Goal: Information Seeking & Learning: Learn about a topic

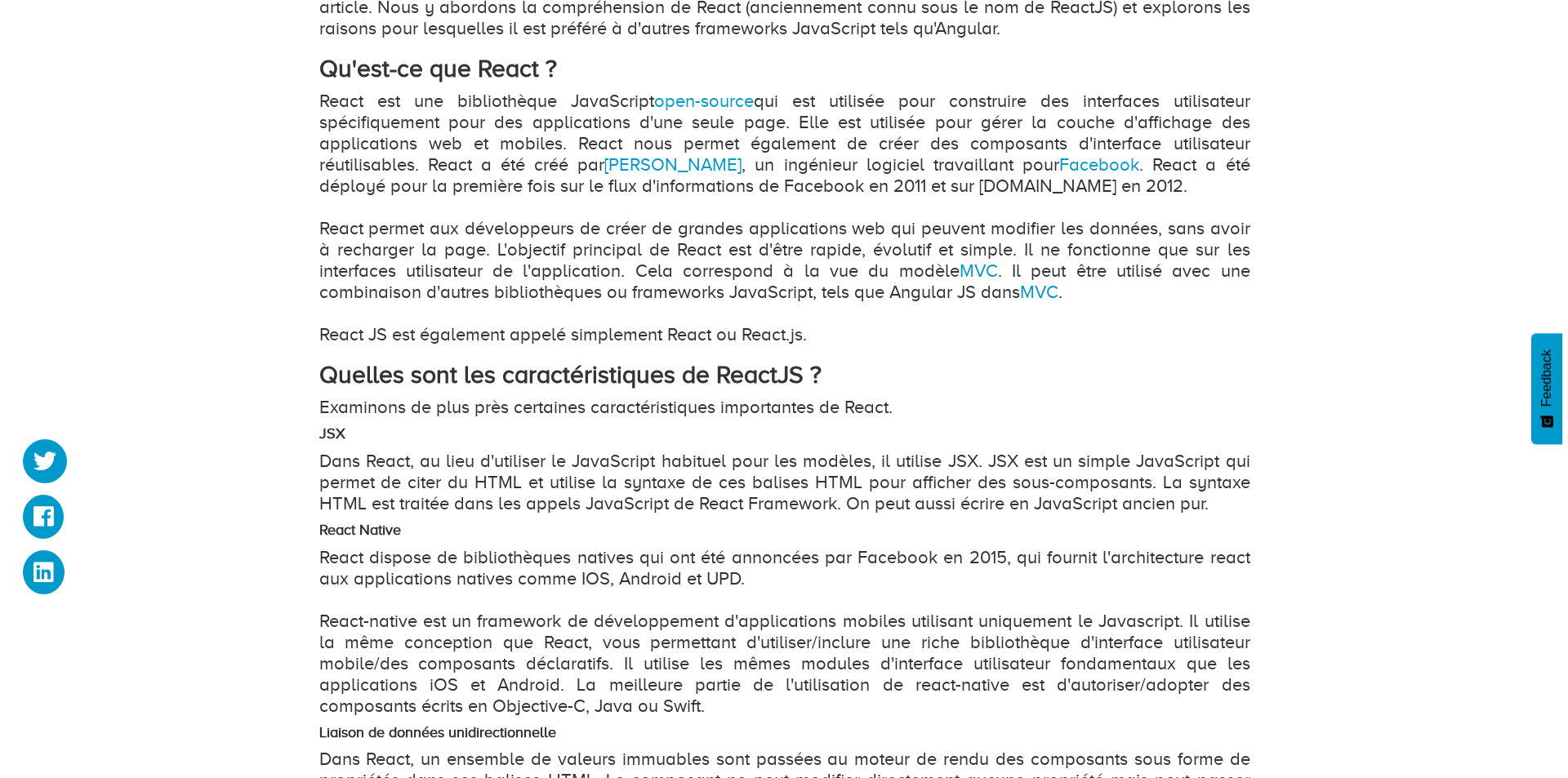
scroll to position [1061, 0]
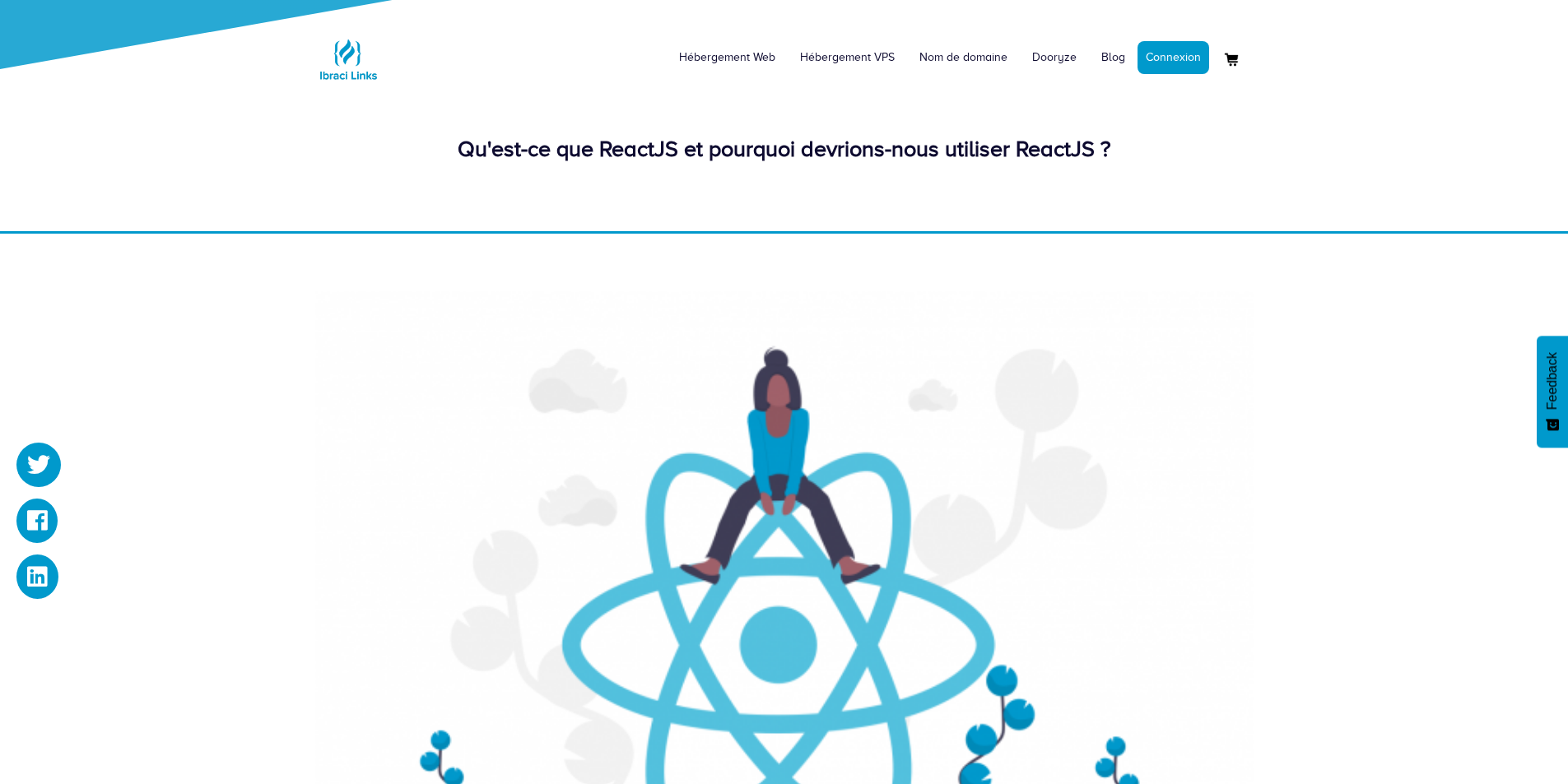
scroll to position [1069, 0]
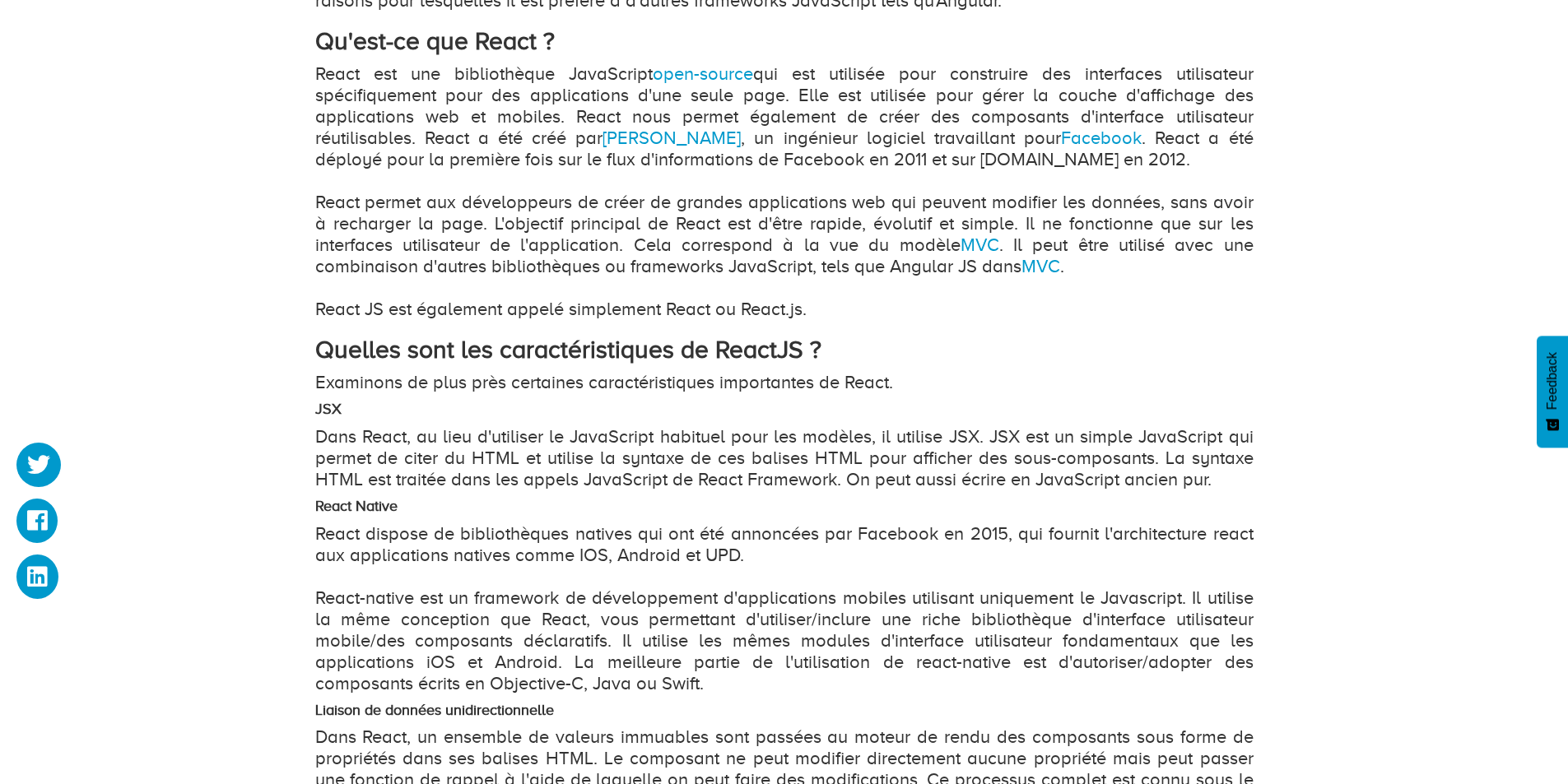
click at [201, 213] on div "Qu'est-ce que ReactJS et pourquoi devrions-nous utiliser ReactJS ? Topic : Prog…" at bounding box center [784, 521] width 1568 height 2715
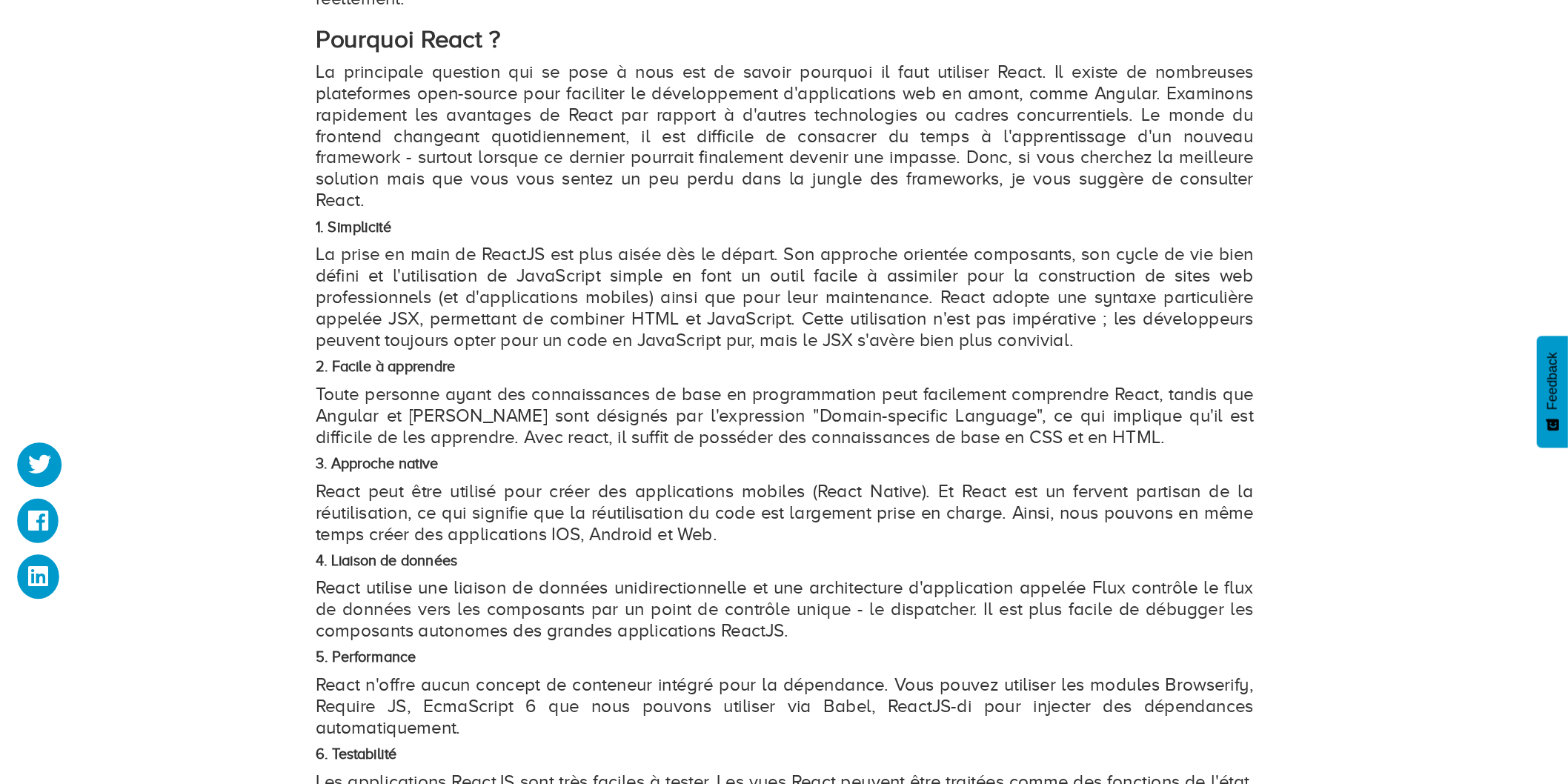
scroll to position [1791, 0]
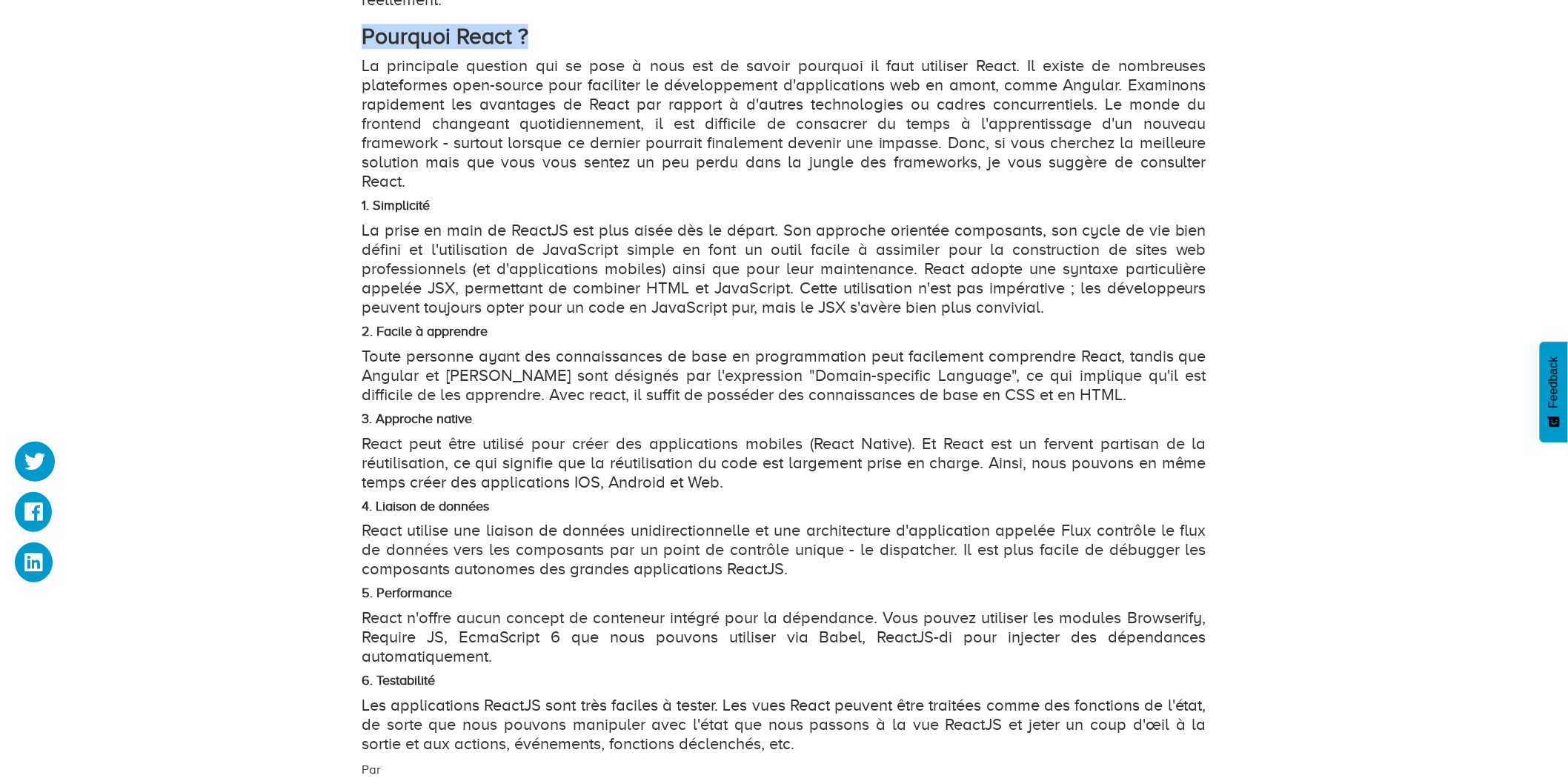
drag, startPoint x: 352, startPoint y: 30, endPoint x: 529, endPoint y: 24, distance: 177.1
click at [368, 82] on p "La principale question qui se pose à nous est de savoir pourquoi il faut utilis…" at bounding box center [784, 123] width 845 height 135
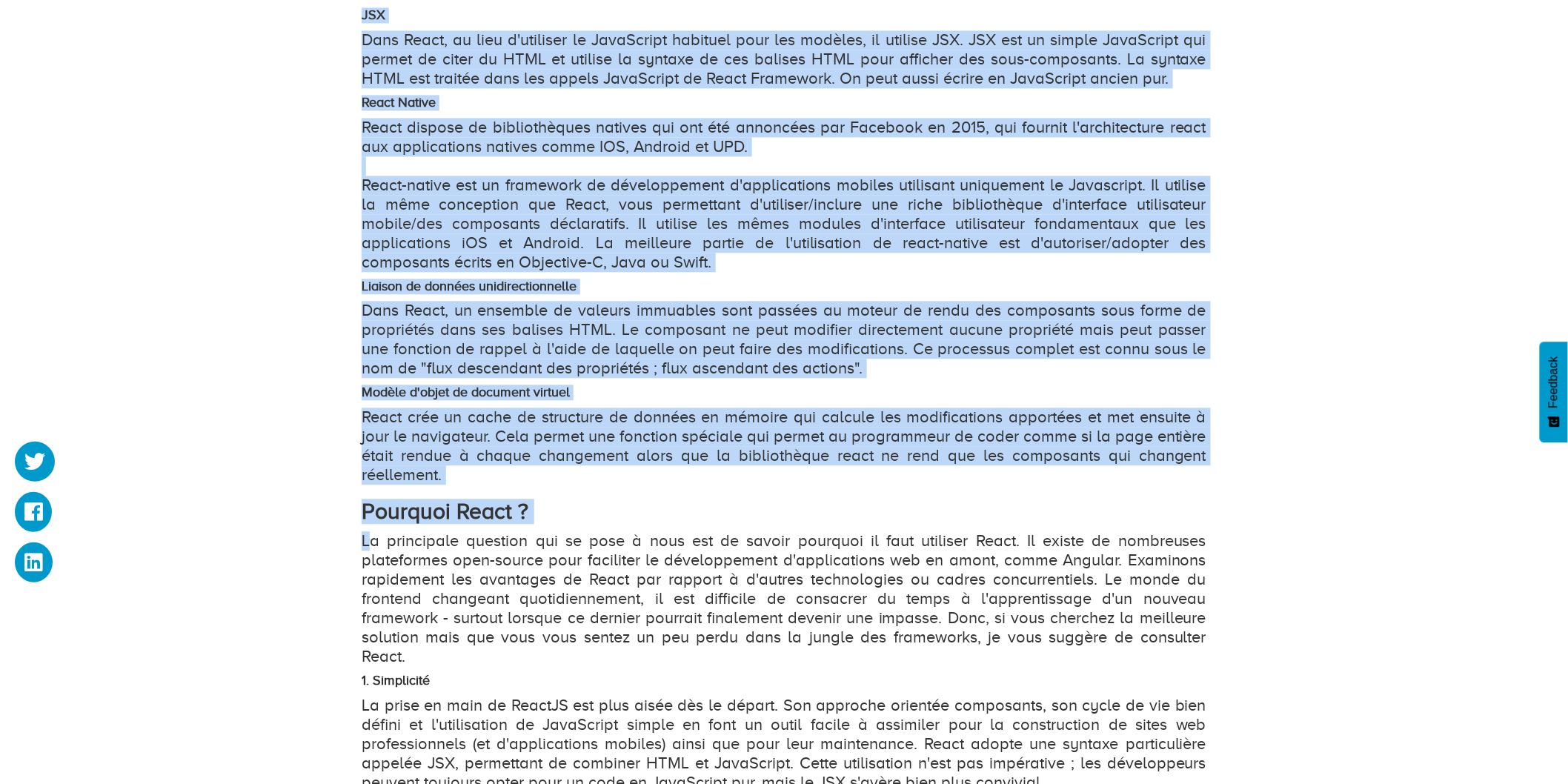
drag, startPoint x: 370, startPoint y: 63, endPoint x: 76, endPoint y: -72, distance: 323.5
click at [76, 0] on html "Hébergement Web Hébergement VPS Nom de domaine Dooryze Blog Connexion" at bounding box center [784, 490] width 1568 height 3613
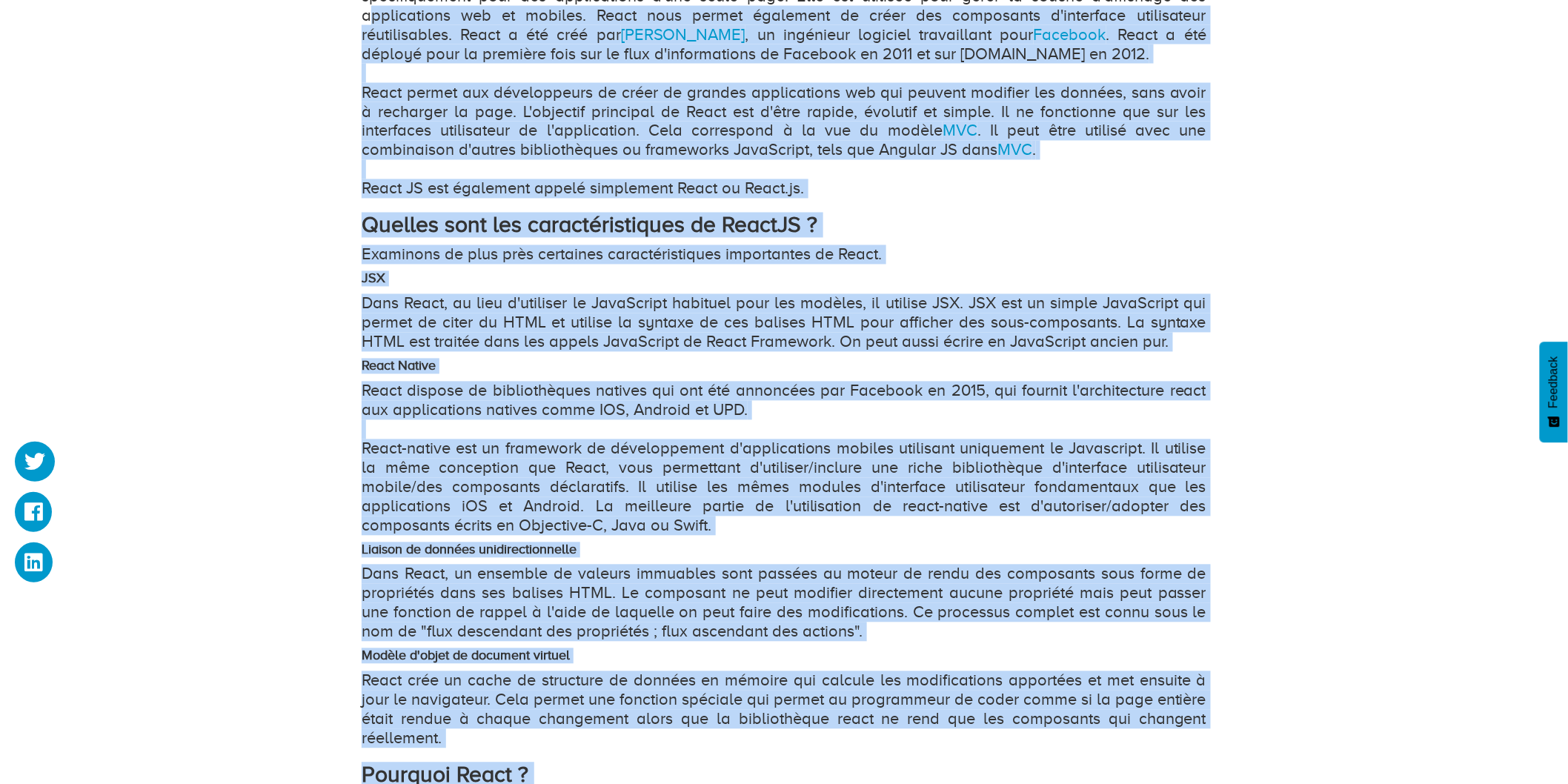
drag, startPoint x: 446, startPoint y: 415, endPoint x: 442, endPoint y: 408, distance: 8.1
click at [447, 415] on p "React dispose de bibliothèques natives qui ont été annoncées par Facebook en 20…" at bounding box center [784, 458] width 845 height 154
click at [306, 308] on div "Qu'est-ce que ReactJS et pourquoi devrions-nous utiliser ReactJS ? Topic : Prog…" at bounding box center [784, 380] width 1568 height 2444
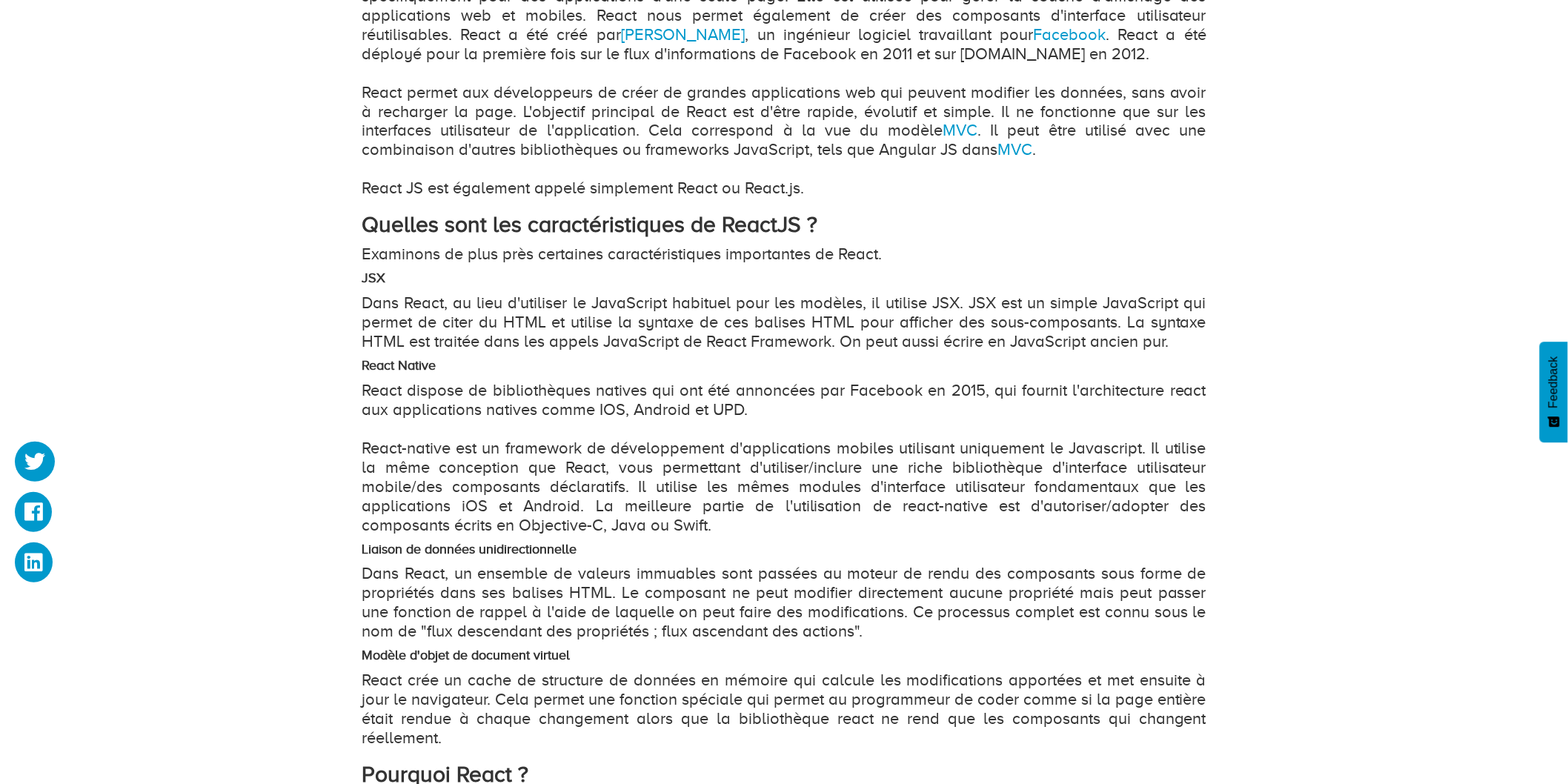
click at [559, 237] on div "React, l'un des frameworks front-end les plus populaires pour les applications …" at bounding box center [784, 677] width 845 height 1629
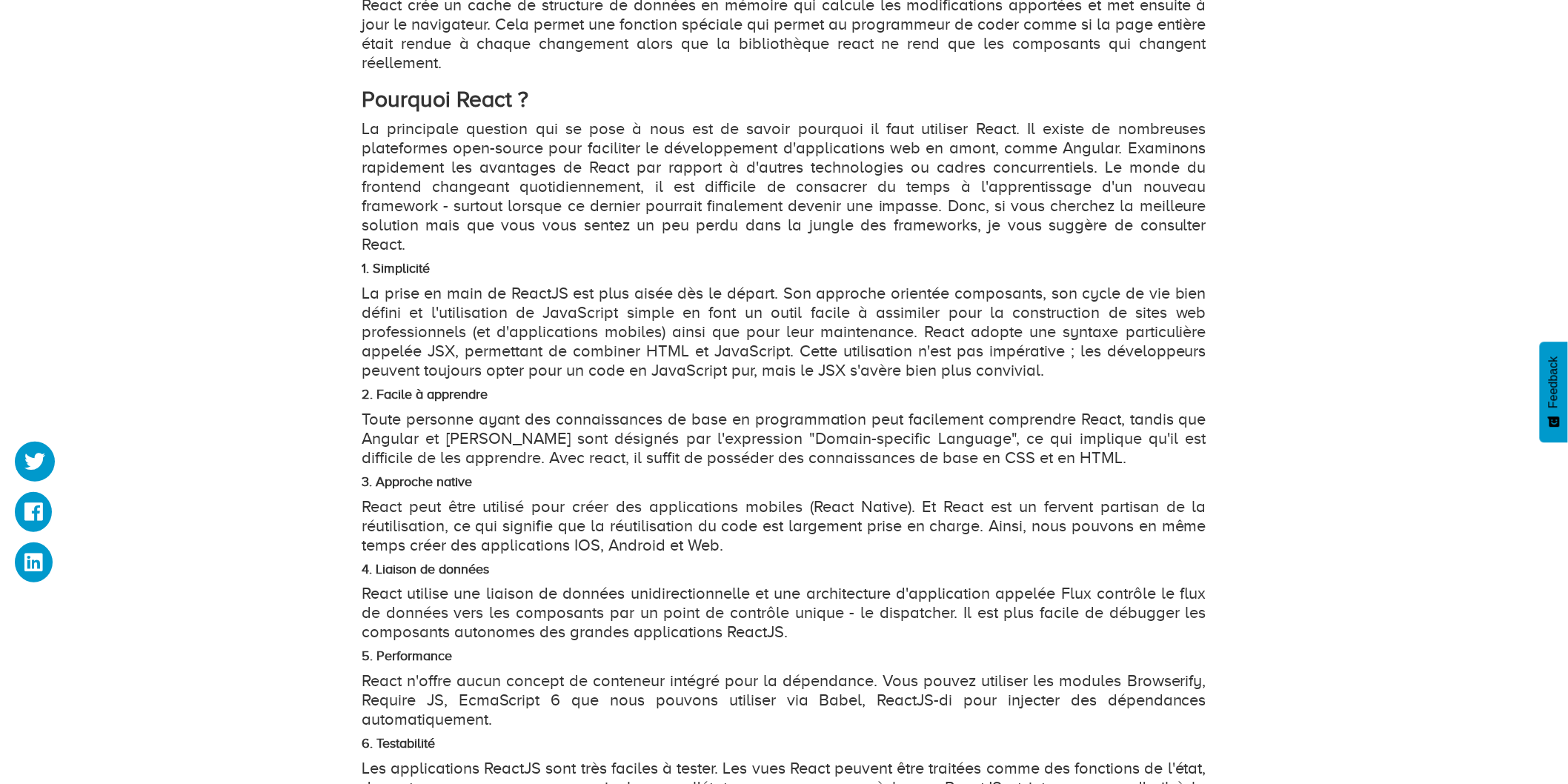
scroll to position [1811, 0]
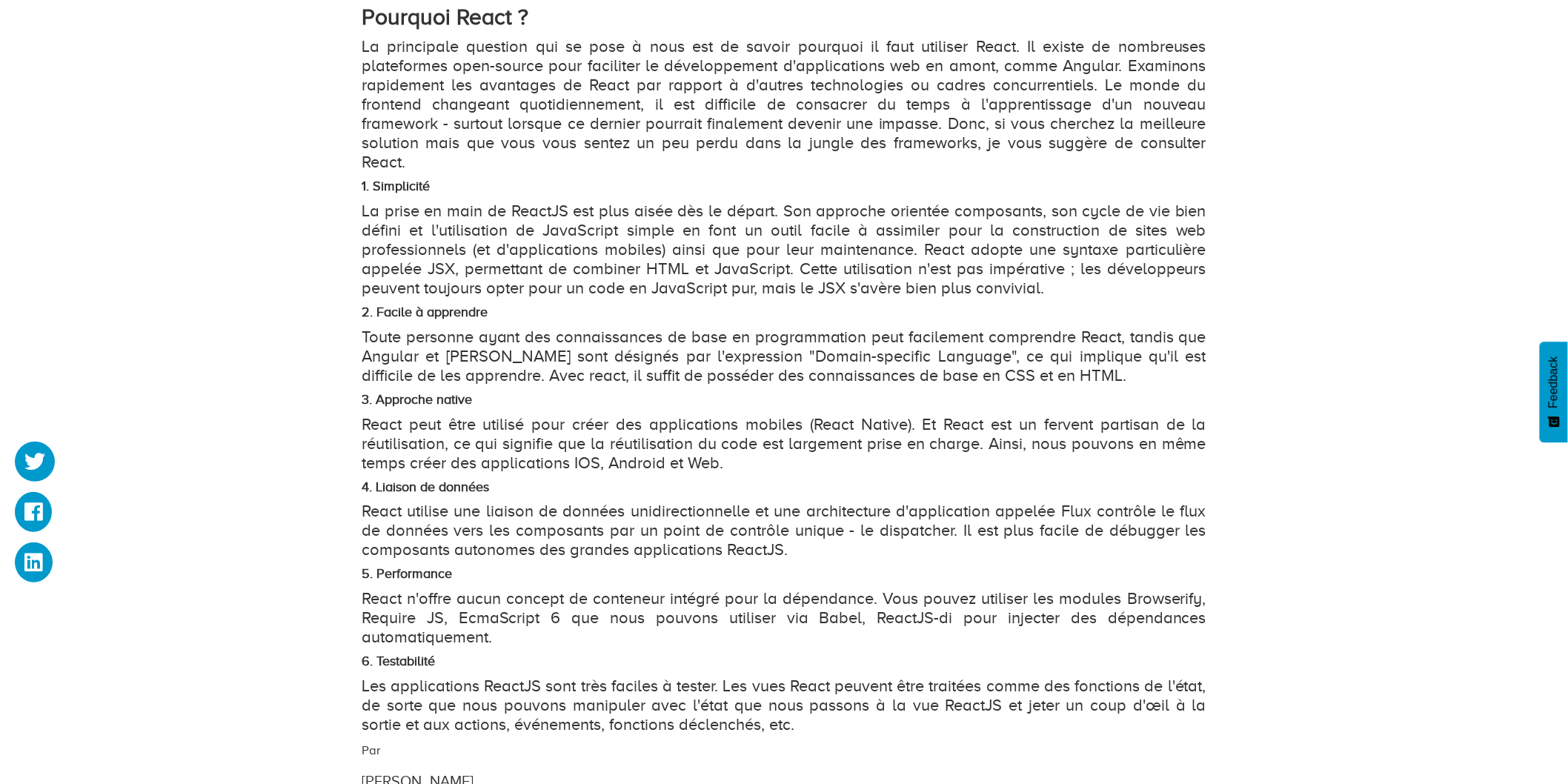
click at [648, 209] on p "La prise en main de ReactJS est plus aisée dès le départ. Son approche orientée…" at bounding box center [784, 249] width 845 height 96
drag, startPoint x: 85, startPoint y: 106, endPoint x: 62, endPoint y: 15, distance: 93.9
